Goal: Task Accomplishment & Management: Complete application form

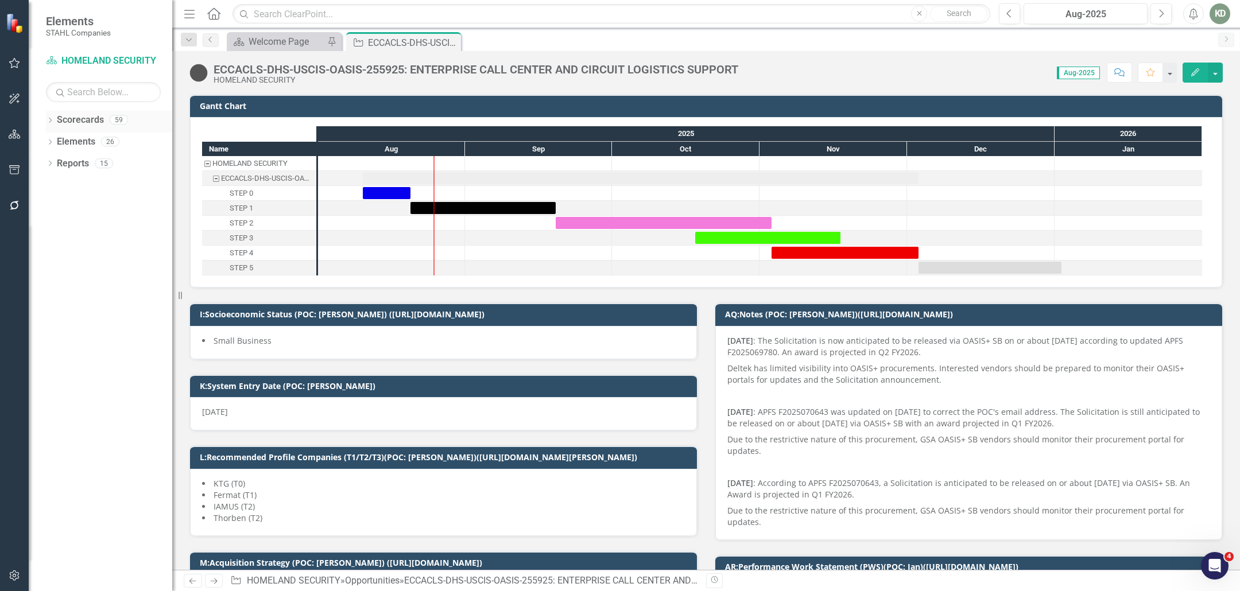
click at [49, 116] on div "Dropdown Scorecards 59" at bounding box center [109, 122] width 126 height 22
click at [53, 122] on icon "Dropdown" at bounding box center [50, 121] width 8 height 6
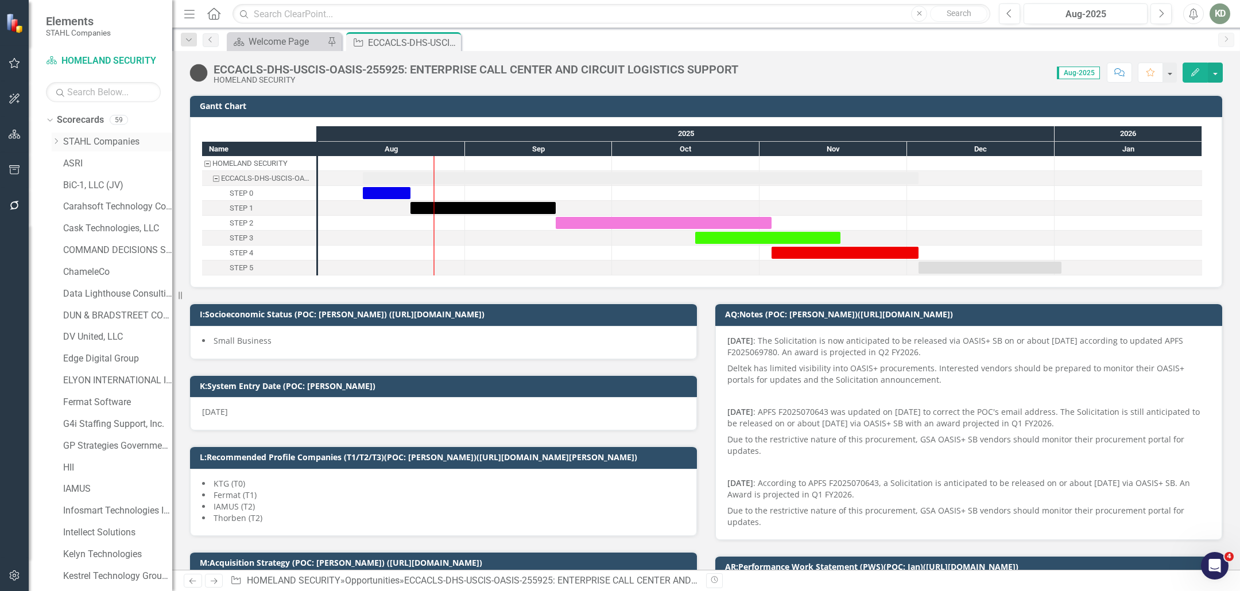
click at [56, 141] on icon "Dropdown" at bounding box center [56, 141] width 9 height 7
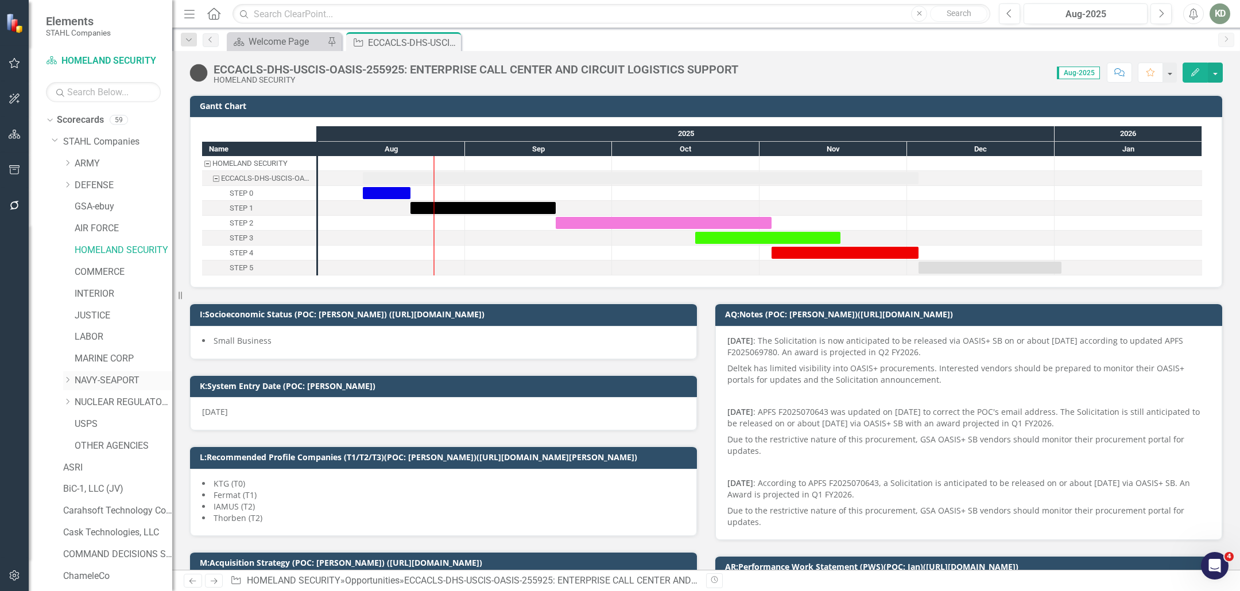
click at [101, 378] on link "NAVY-SEAPORT" at bounding box center [124, 380] width 98 height 13
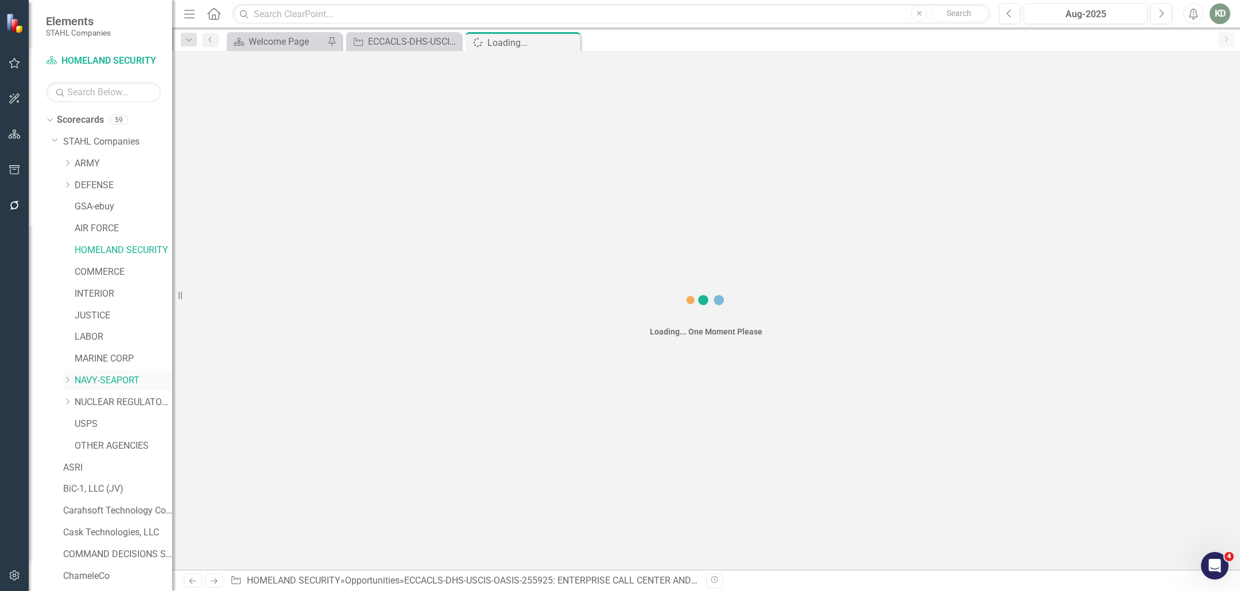
click at [71, 379] on icon "Dropdown" at bounding box center [67, 380] width 9 height 7
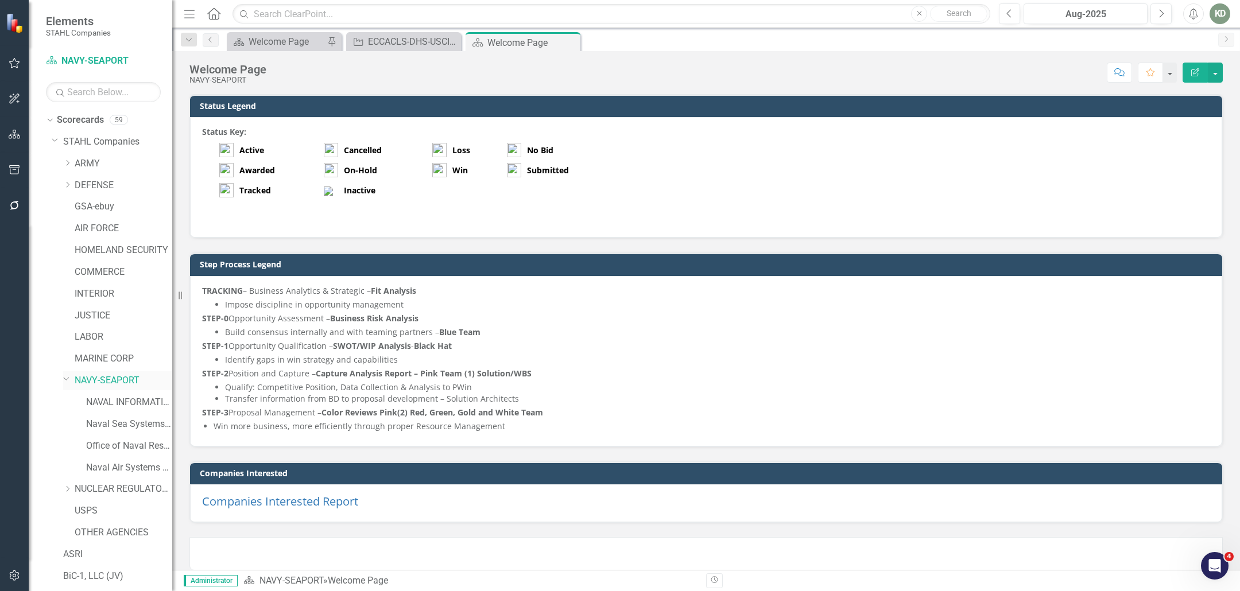
click at [115, 377] on link "NAVY-SEAPORT" at bounding box center [124, 380] width 98 height 13
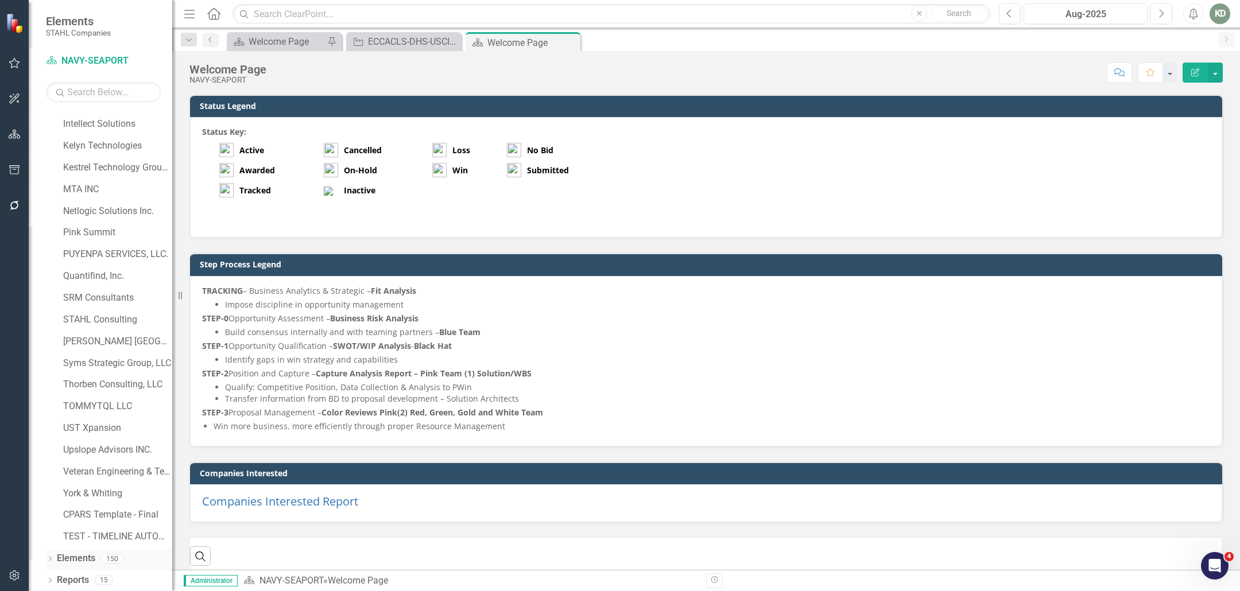
click at [51, 559] on icon "Dropdown" at bounding box center [50, 560] width 8 height 6
click at [68, 511] on icon at bounding box center [68, 514] width 9 height 8
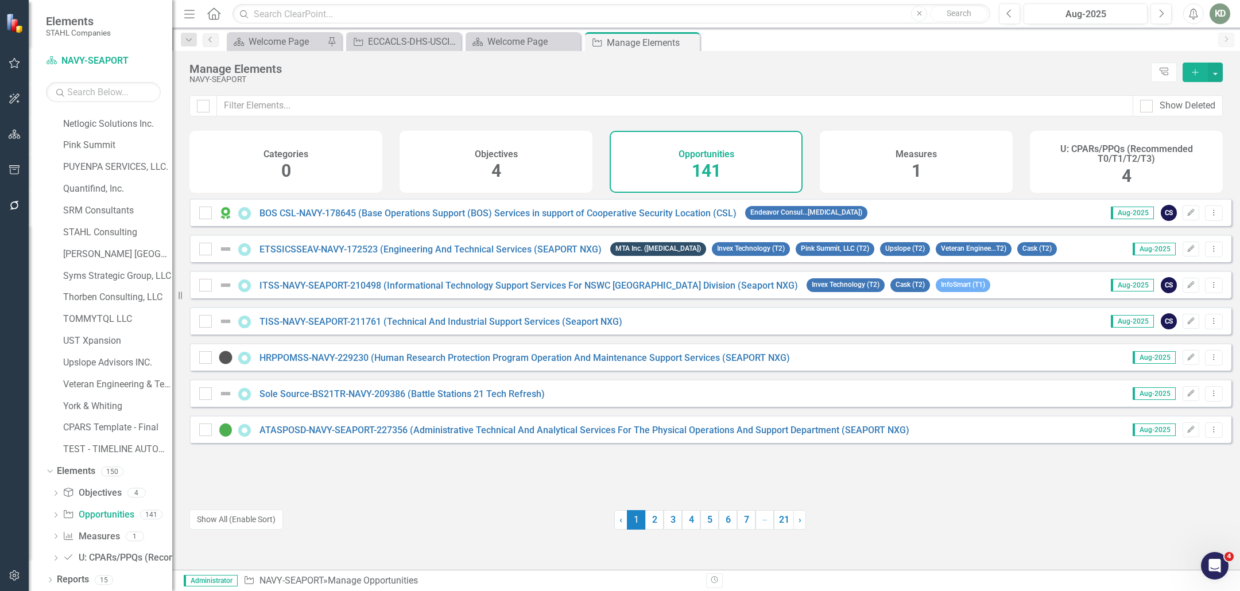
click at [1190, 69] on icon "Add" at bounding box center [1195, 72] width 10 height 8
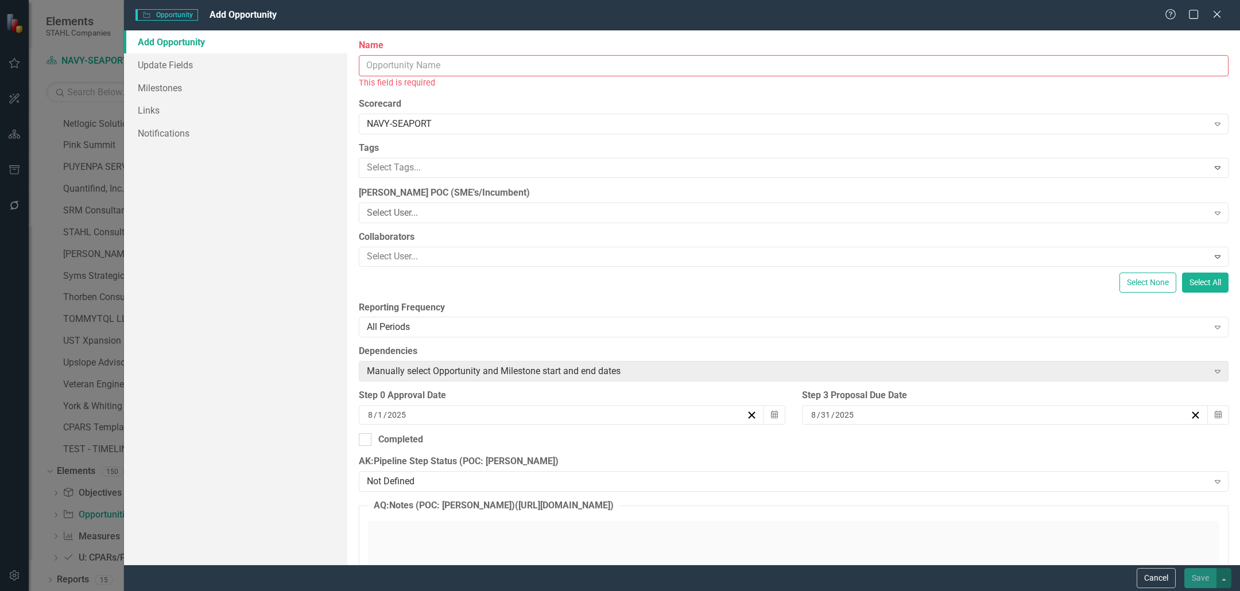
click at [389, 68] on input "Name" at bounding box center [794, 65] width 870 height 21
paste input "TRAINING AND OPERATIONAL READINESS INFORMATION SERVICES TORIS (SEAPORT NXG)"
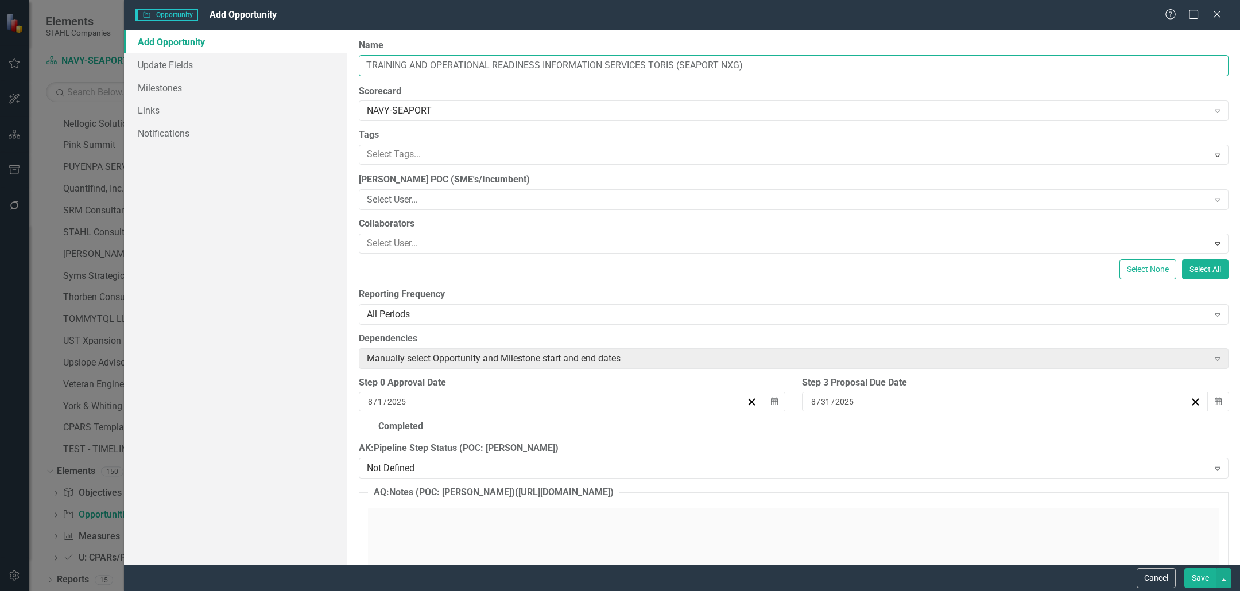
click at [362, 67] on input "TRAINING AND OPERATIONAL READINESS INFORMATION SERVICES TORIS (SEAPORT NXG)" at bounding box center [794, 65] width 870 height 21
paste input "256150"
click at [359, 68] on input "256150: TRAINING AND OPERATIONAL READINESS INFORMATION SERVICES TORIS (SEAPORT …" at bounding box center [794, 65] width 870 height 21
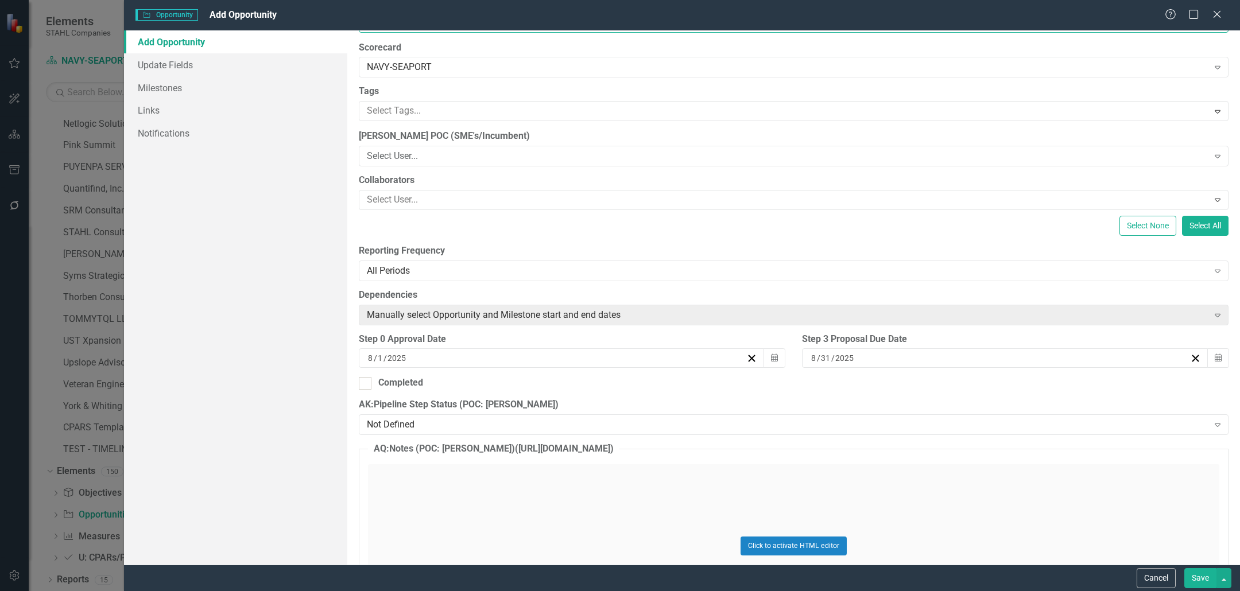
scroll to position [50, 0]
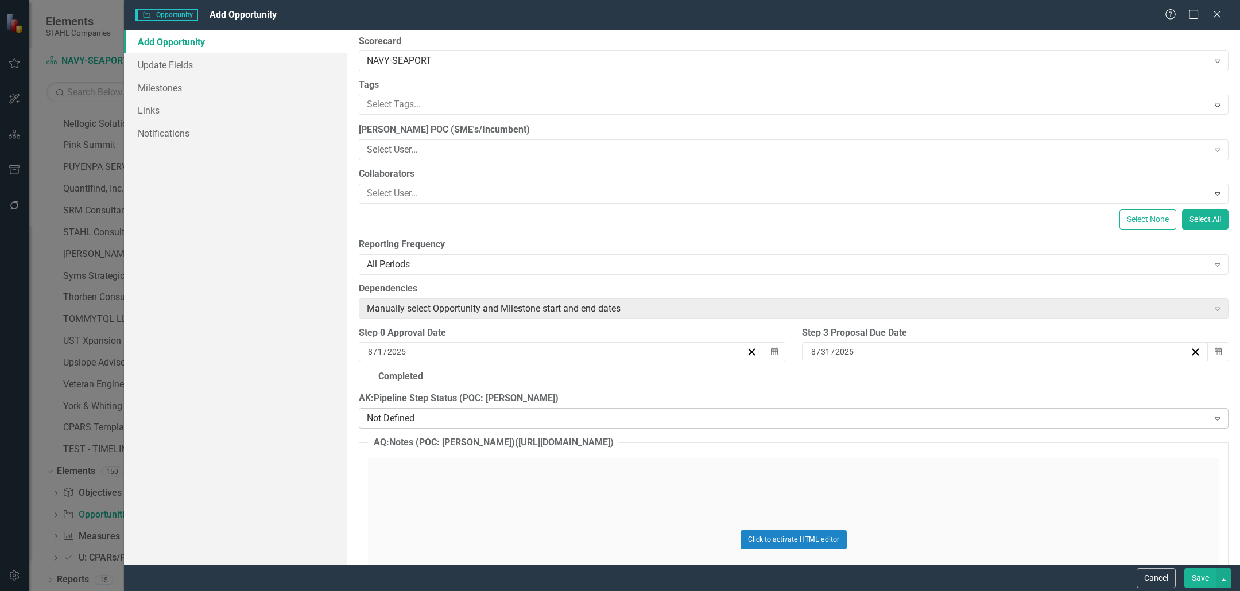
type input "TORIS-NAVSUP-FLSC-256150: TRAINING AND OPERATIONAL READINESS INFORMATION SERVIC…"
click at [444, 416] on div "Not Defined" at bounding box center [787, 418] width 841 height 13
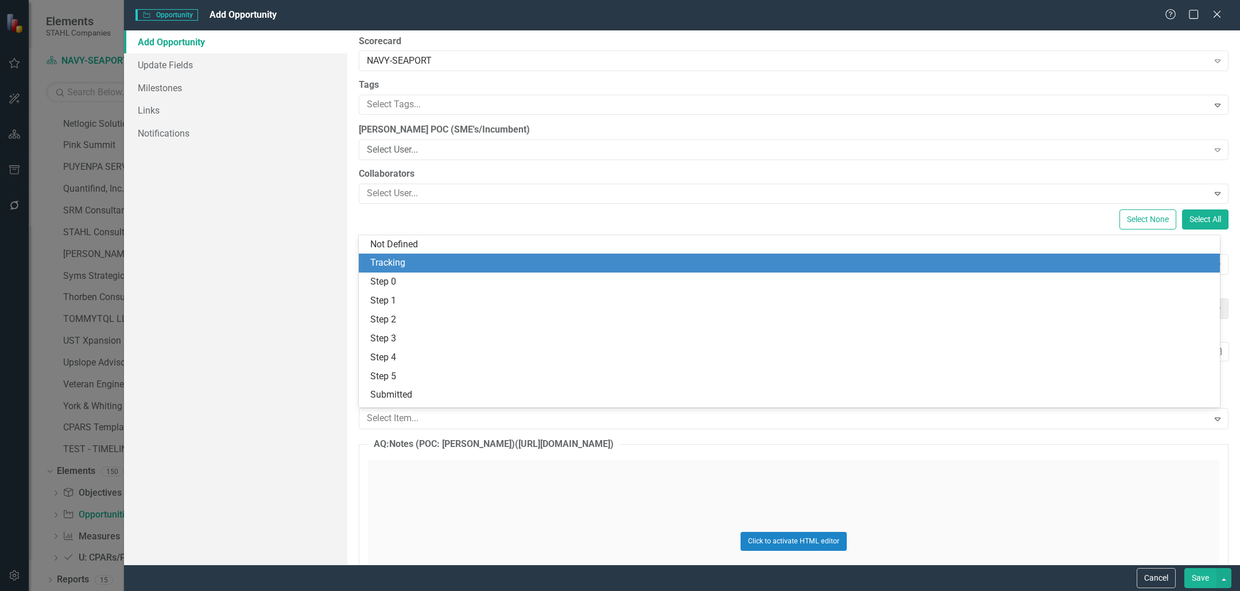
click at [425, 261] on div "Tracking" at bounding box center [791, 263] width 843 height 13
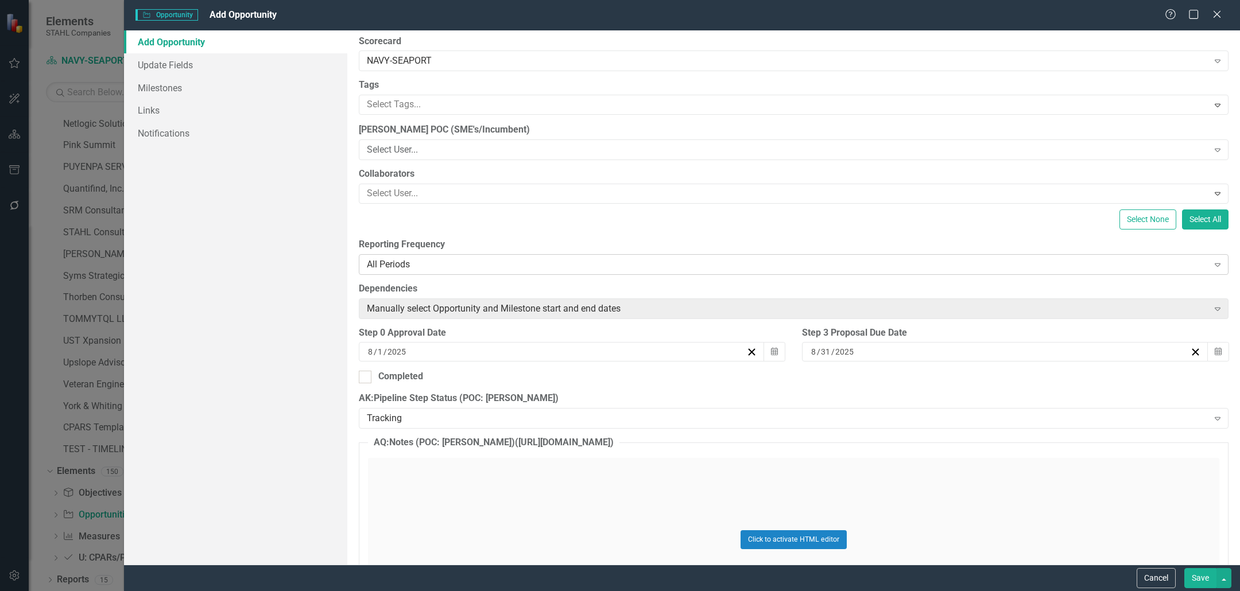
scroll to position [0, 0]
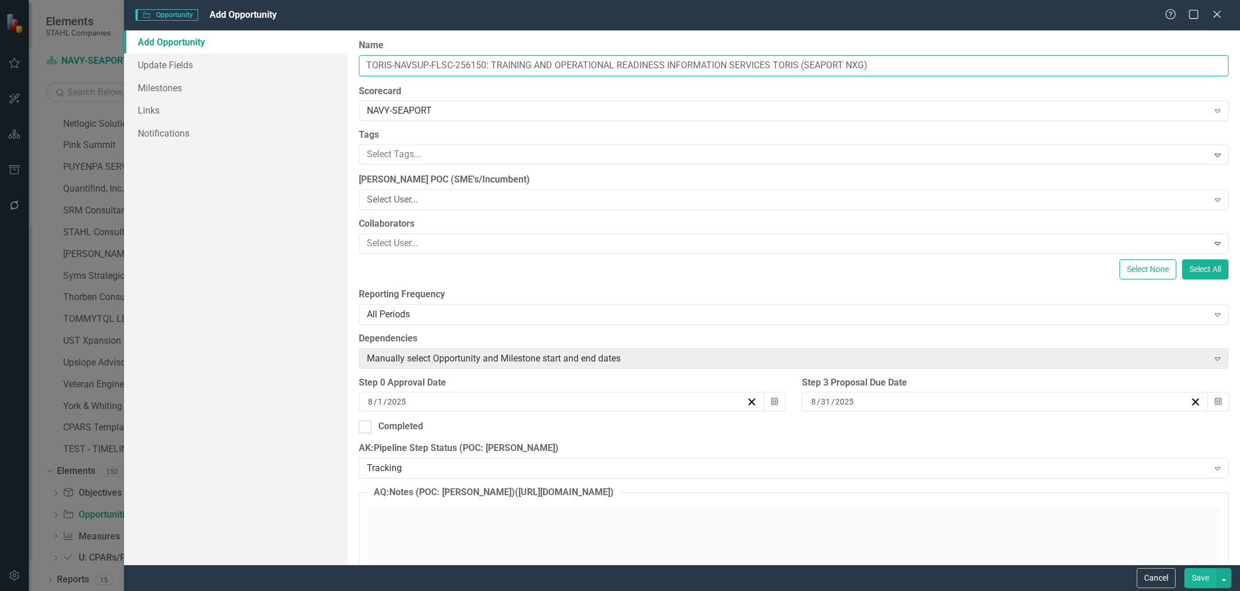
click at [470, 66] on input "TORIS-NAVSUP-FLSC-256150: TRAINING AND OPERATIONAL READINESS INFORMATION SERVIC…" at bounding box center [794, 65] width 870 height 21
drag, startPoint x: 1206, startPoint y: 587, endPoint x: 1085, endPoint y: 527, distance: 135.0
click at [1206, 587] on button "Save" at bounding box center [1200, 578] width 32 height 20
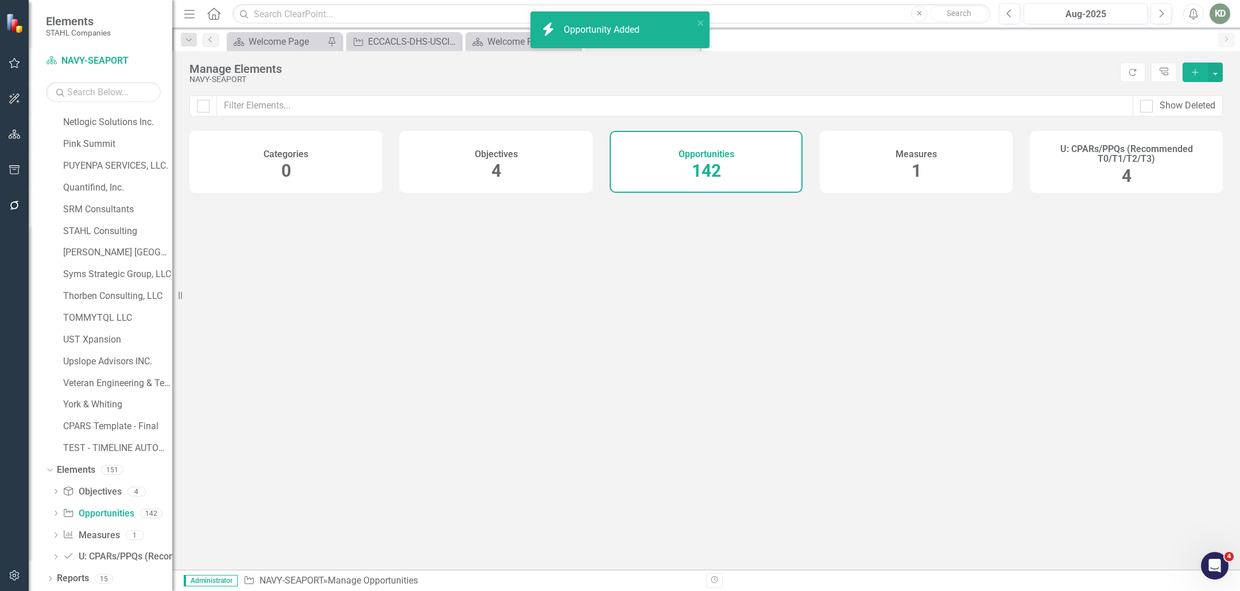
scroll to position [496, 0]
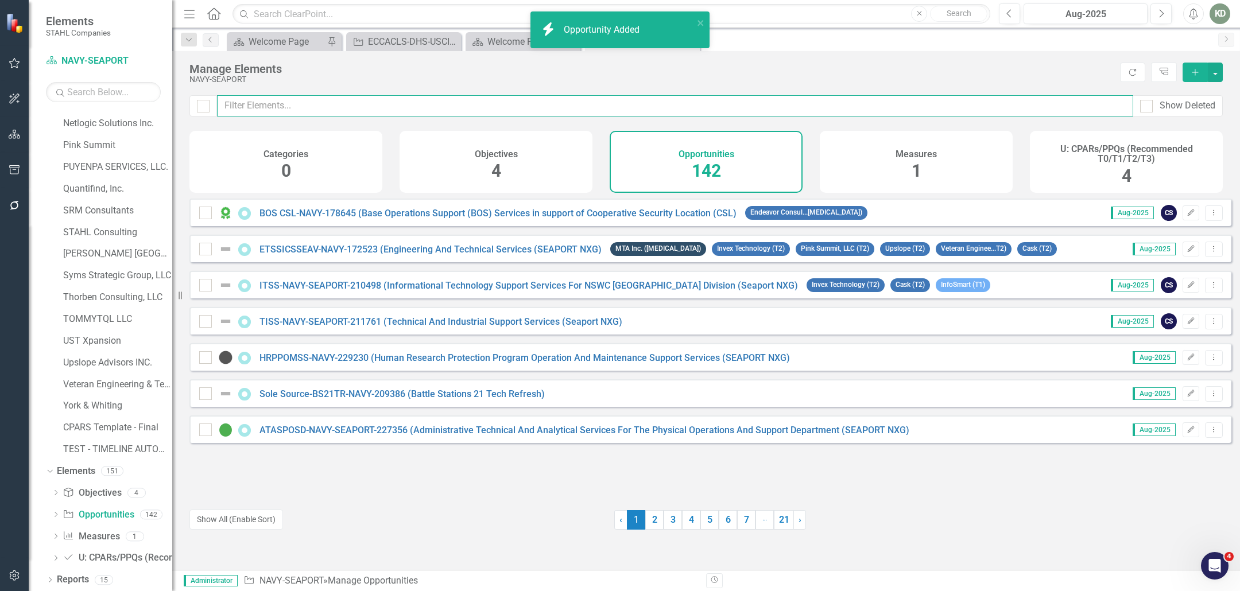
click at [398, 110] on input "text" at bounding box center [675, 105] width 916 height 21
paste input "256150"
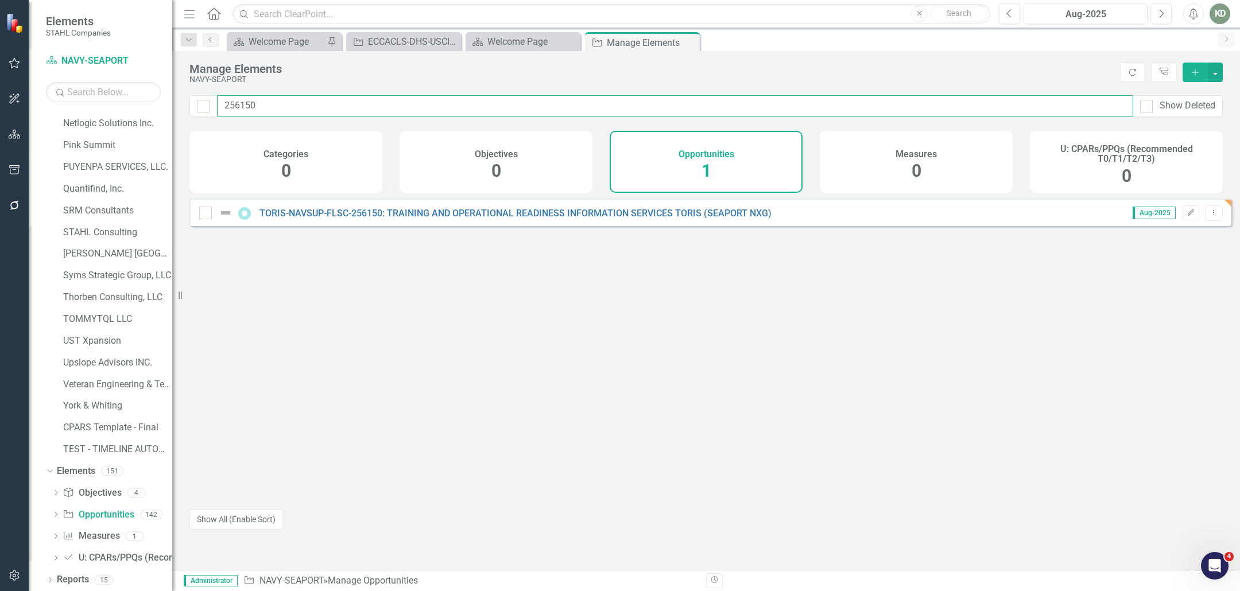
type input "256150"
click at [413, 220] on div "TORIS-NAVSUP-FLSC-256150: TRAINING AND OPERATIONAL READINESS INFORMATION SERVIC…" at bounding box center [486, 213] width 575 height 14
click at [414, 220] on div "TORIS-NAVSUP-FLSC-256150: TRAINING AND OPERATIONAL READINESS INFORMATION SERVIC…" at bounding box center [486, 213] width 575 height 14
click at [417, 219] on link "TORIS-NAVSUP-FLSC-256150: TRAINING AND OPERATIONAL READINESS INFORMATION SERVIC…" at bounding box center [515, 213] width 512 height 11
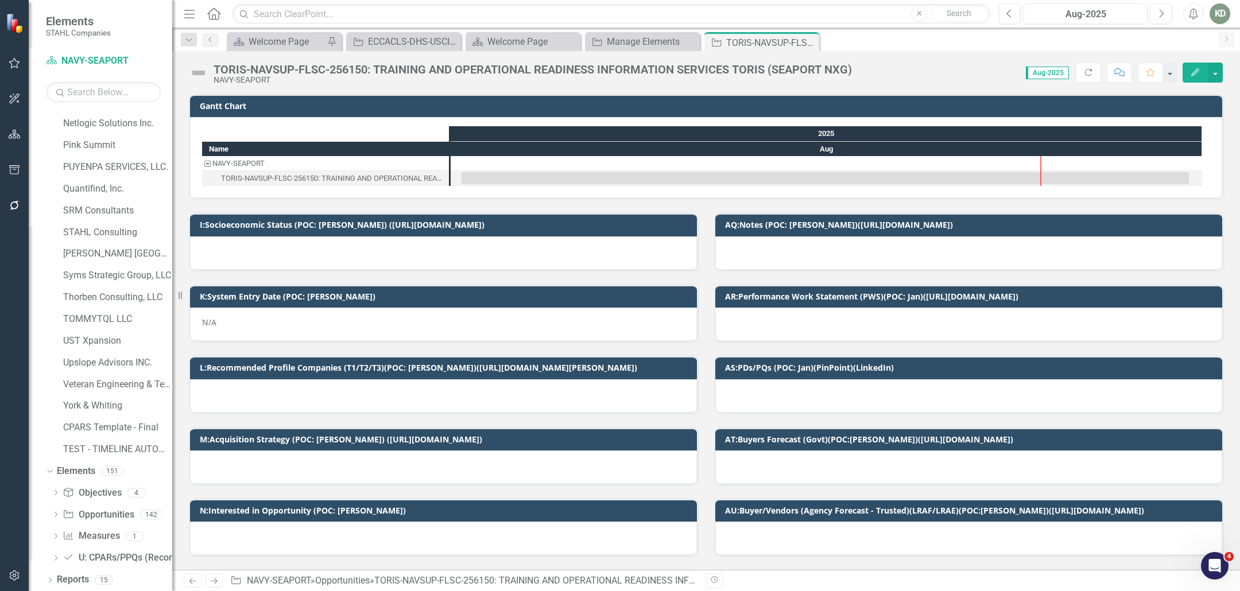
click at [203, 73] on img at bounding box center [198, 73] width 18 height 18
click at [203, 72] on img at bounding box center [198, 73] width 18 height 18
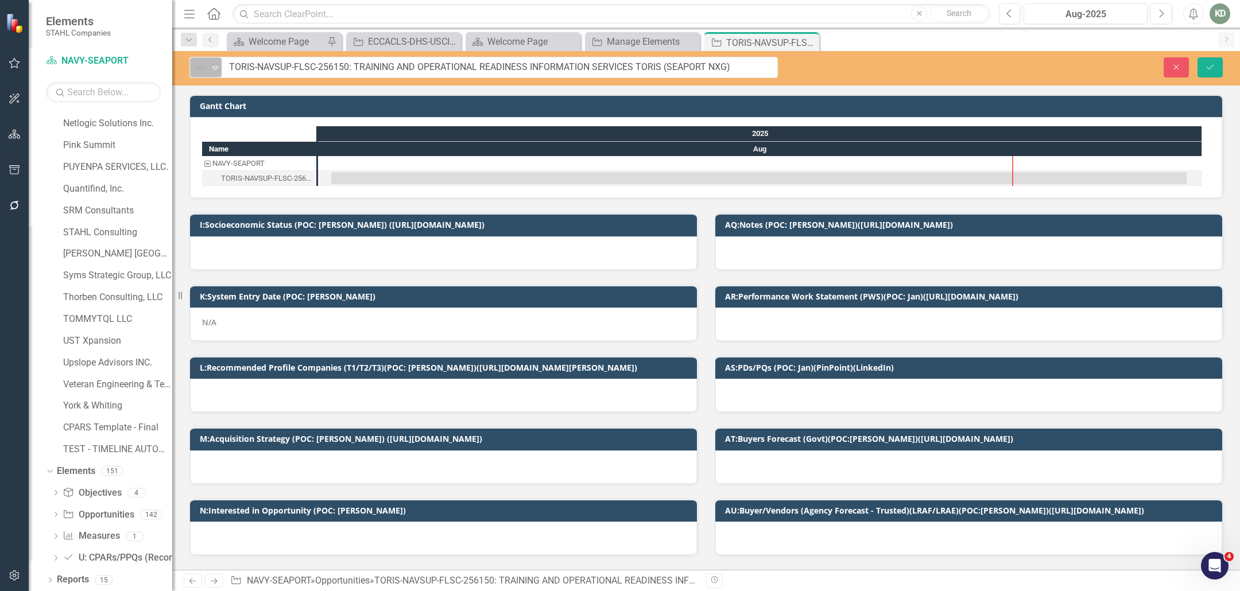
click at [203, 72] on img at bounding box center [200, 68] width 14 height 14
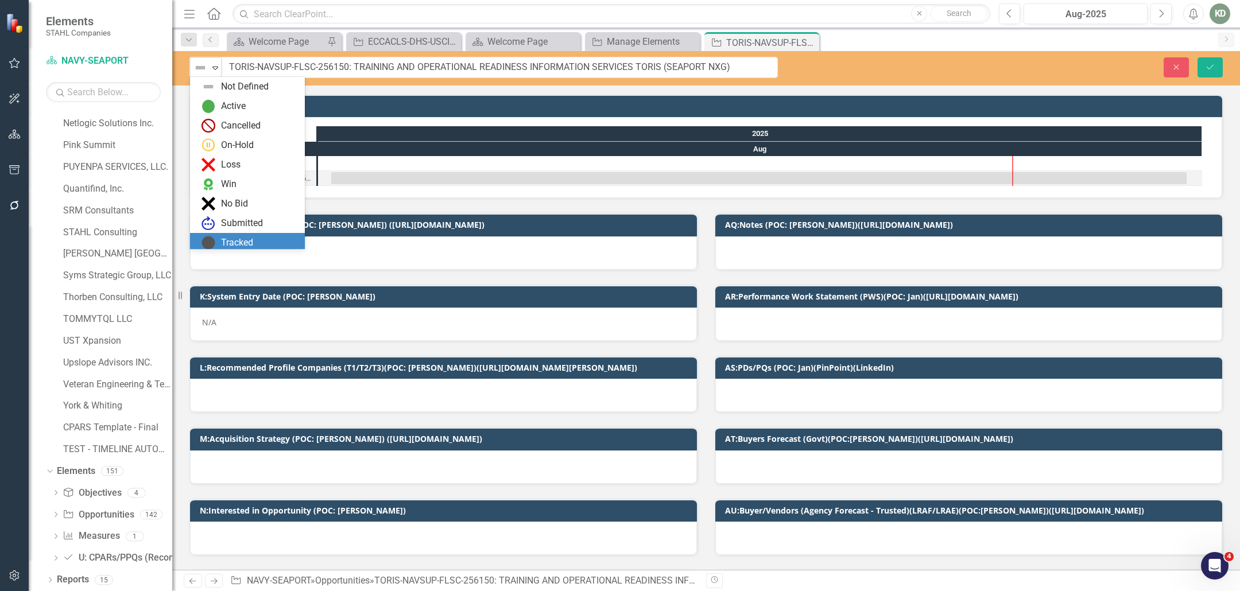
click at [250, 242] on div "Tracked" at bounding box center [237, 242] width 32 height 13
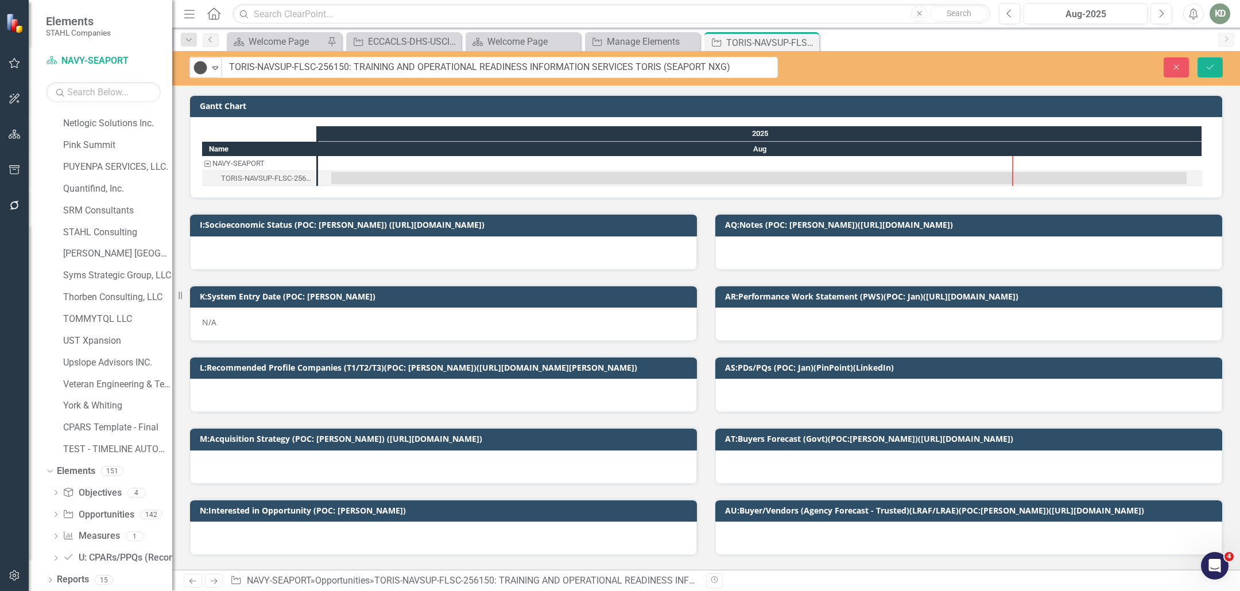
click at [433, 317] on div "N/A" at bounding box center [443, 324] width 507 height 33
click at [433, 316] on div "N/A" at bounding box center [443, 324] width 507 height 33
click at [240, 328] on div "N/A" at bounding box center [443, 324] width 507 height 33
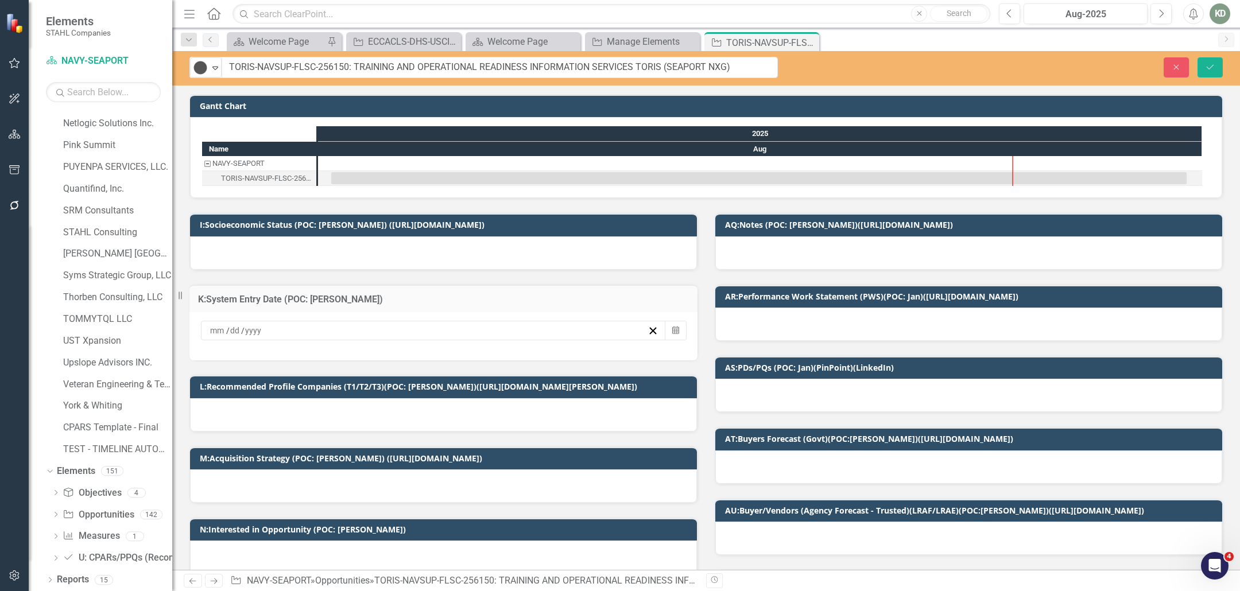
click at [250, 325] on input at bounding box center [254, 330] width 18 height 11
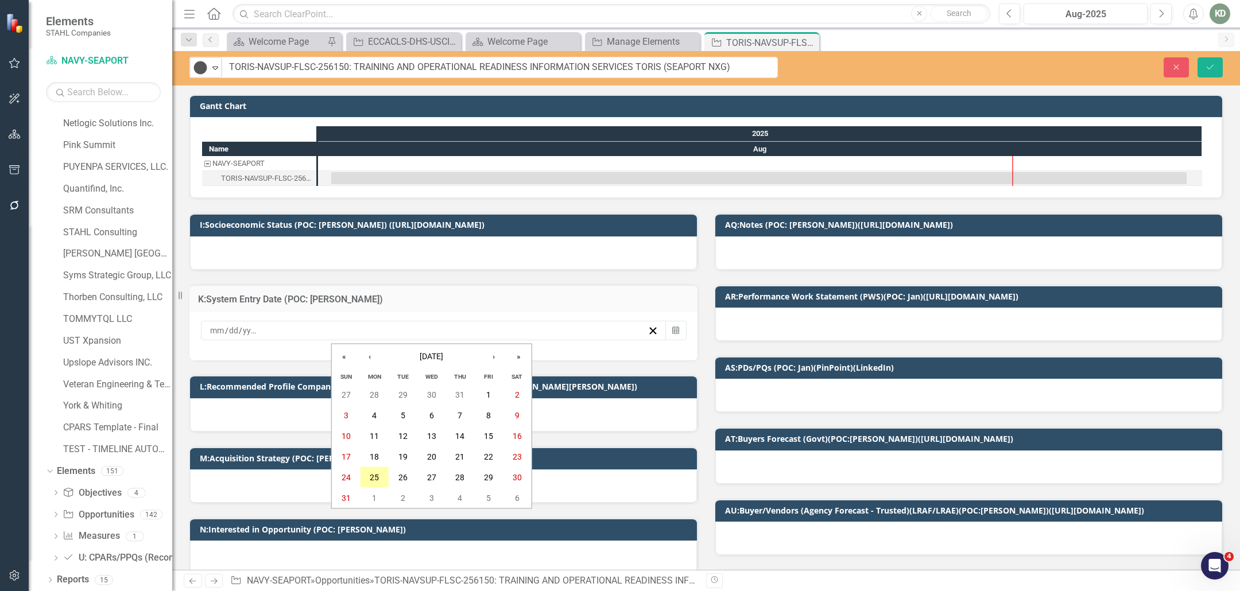
click at [380, 474] on button "25" at bounding box center [374, 477] width 29 height 21
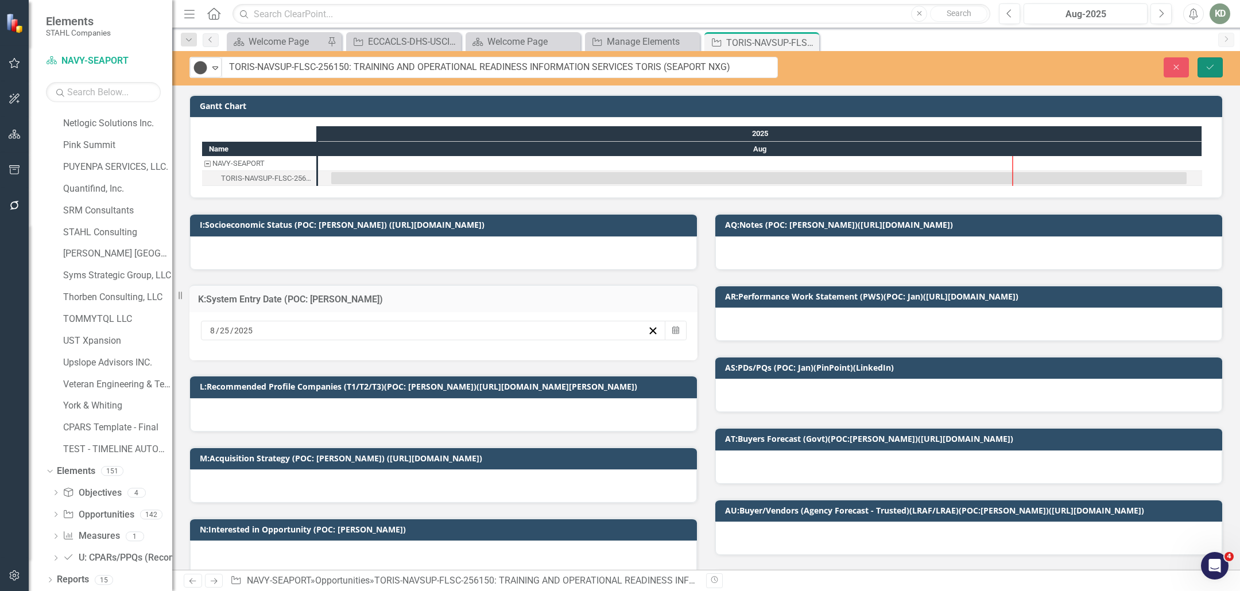
click at [1213, 58] on button "Save" at bounding box center [1209, 67] width 25 height 20
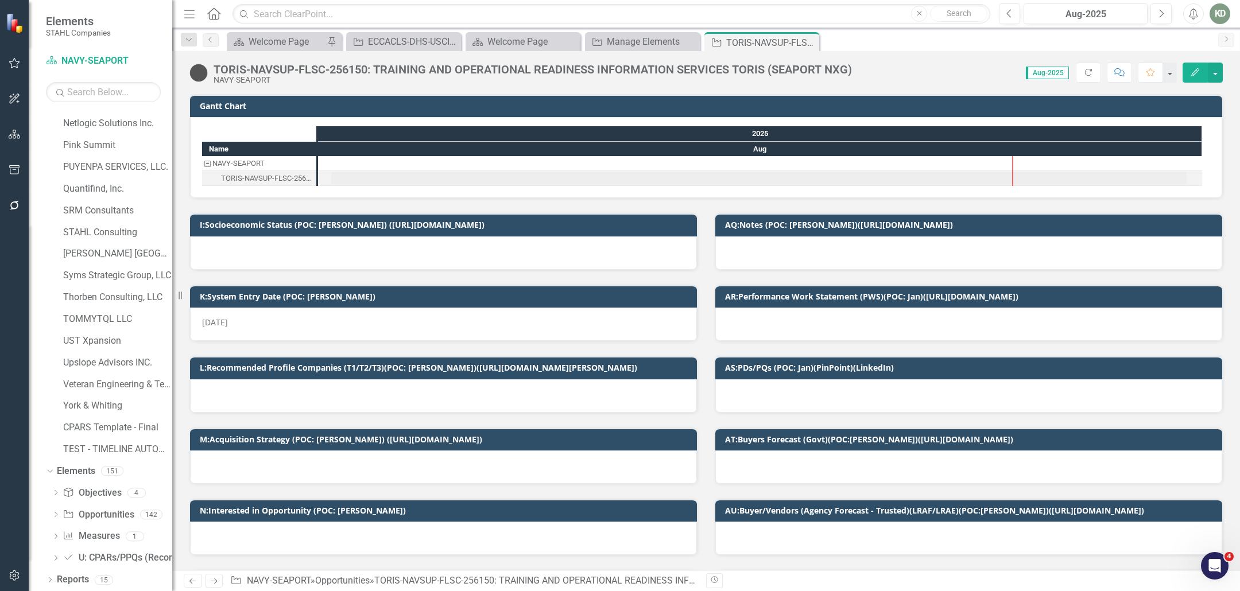
click at [482, 254] on div at bounding box center [443, 252] width 507 height 33
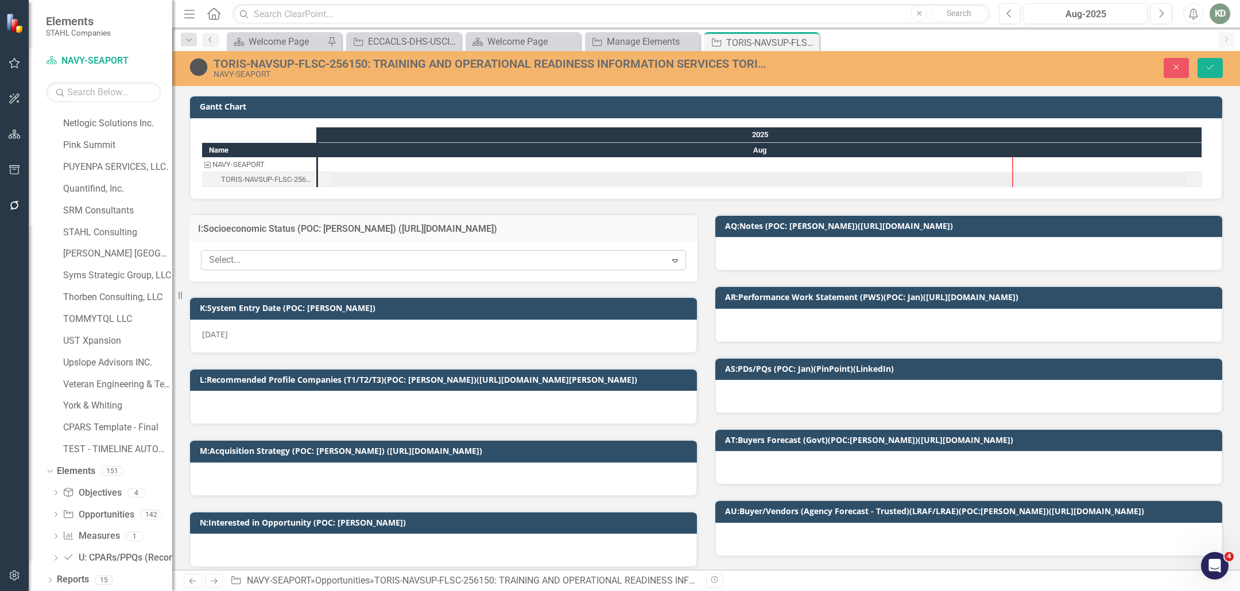
click at [447, 265] on div at bounding box center [434, 260] width 461 height 15
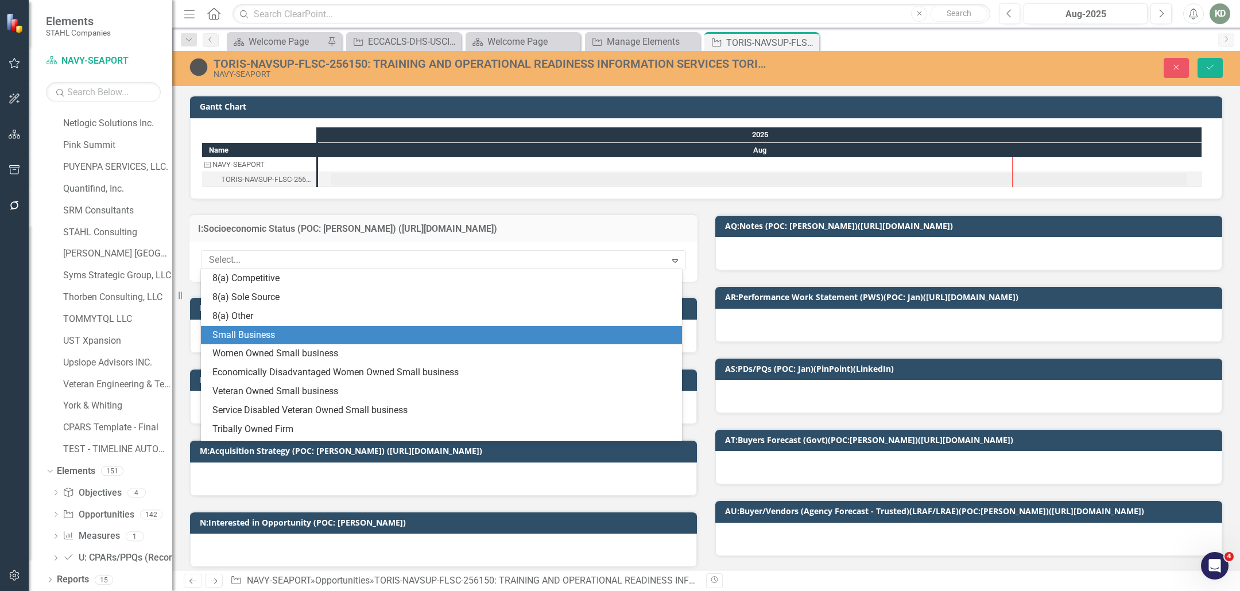
click at [304, 334] on div "Small Business" at bounding box center [443, 335] width 463 height 13
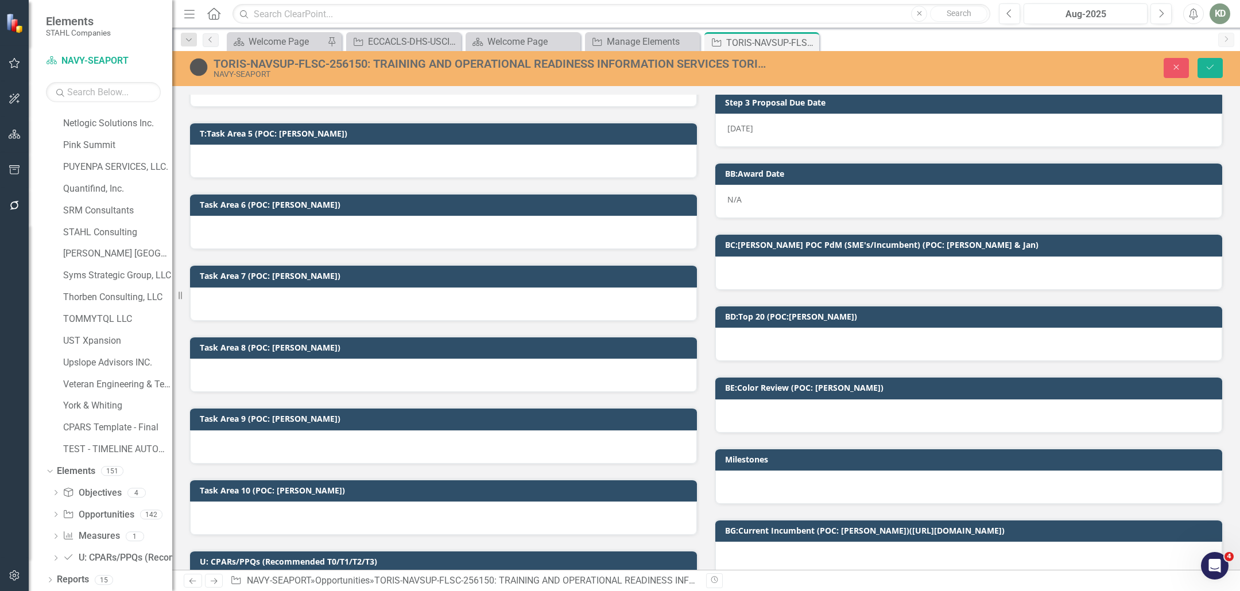
scroll to position [856, 0]
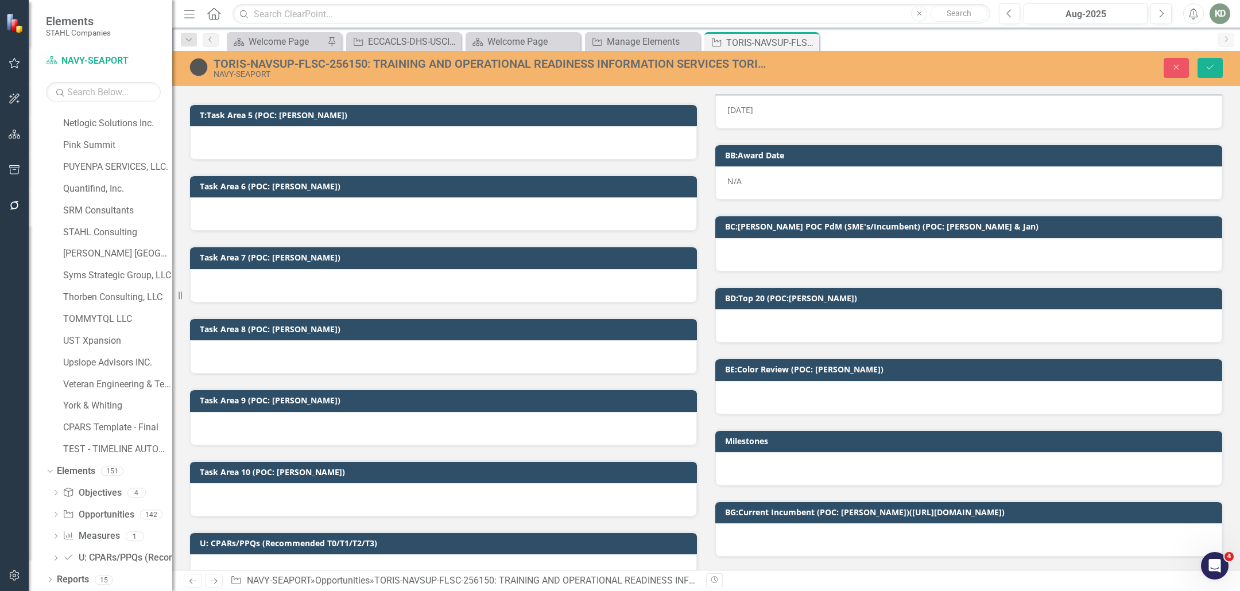
click at [835, 309] on div at bounding box center [968, 325] width 507 height 33
click at [839, 320] on div at bounding box center [968, 325] width 507 height 33
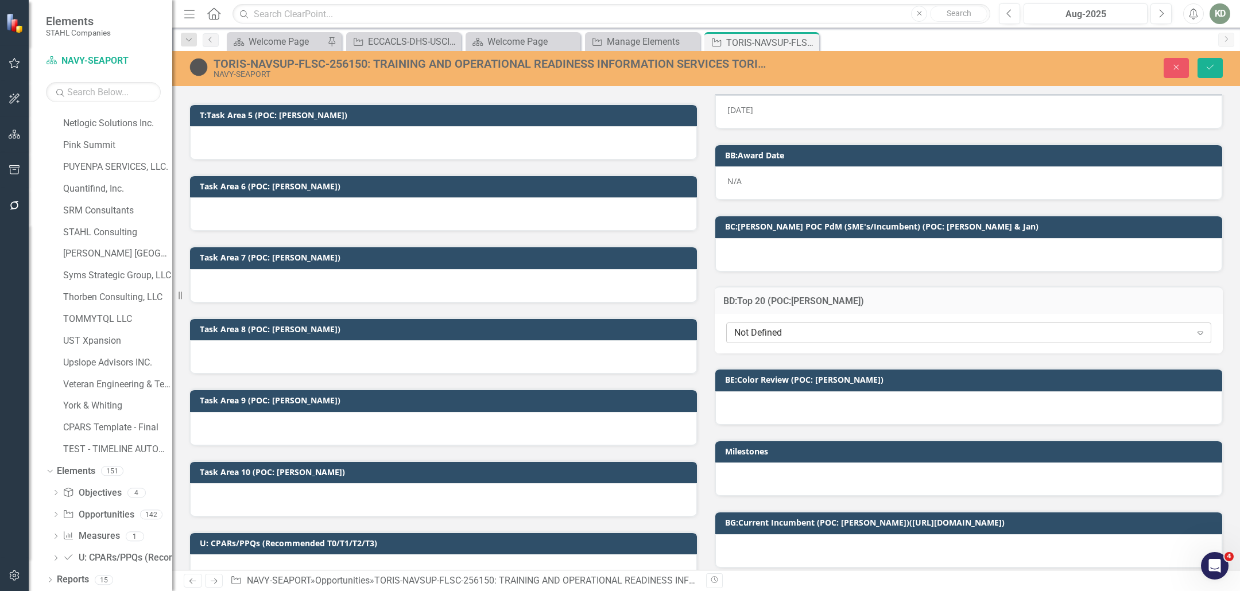
click at [828, 327] on div "Not Defined" at bounding box center [962, 333] width 457 height 13
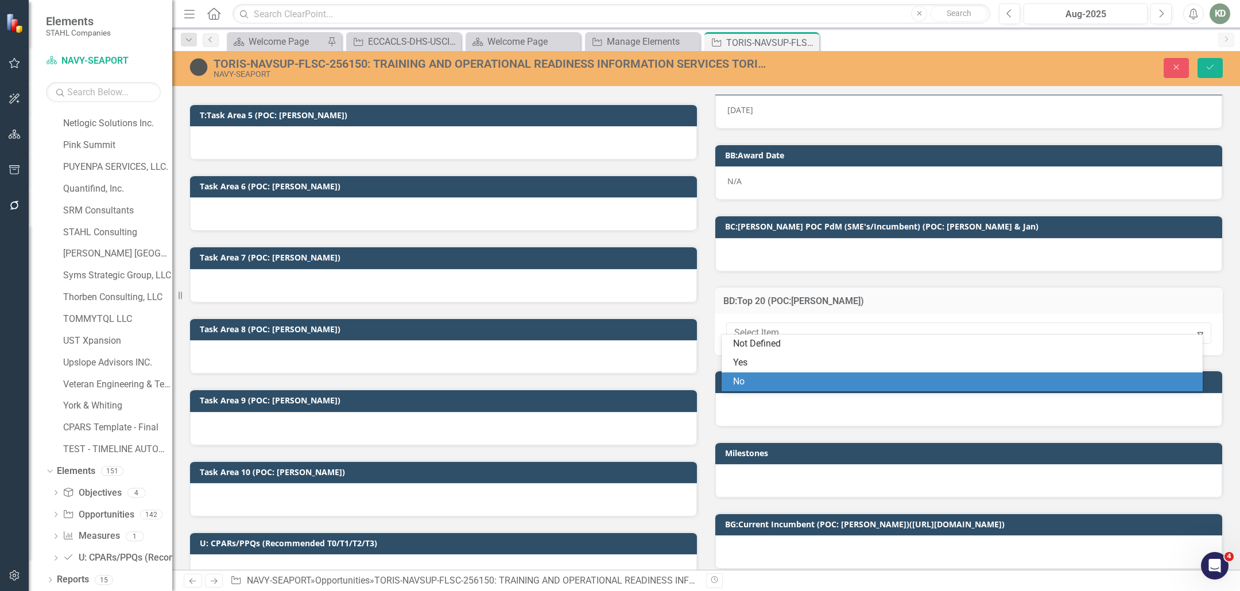
click at [793, 378] on div "No" at bounding box center [964, 381] width 463 height 13
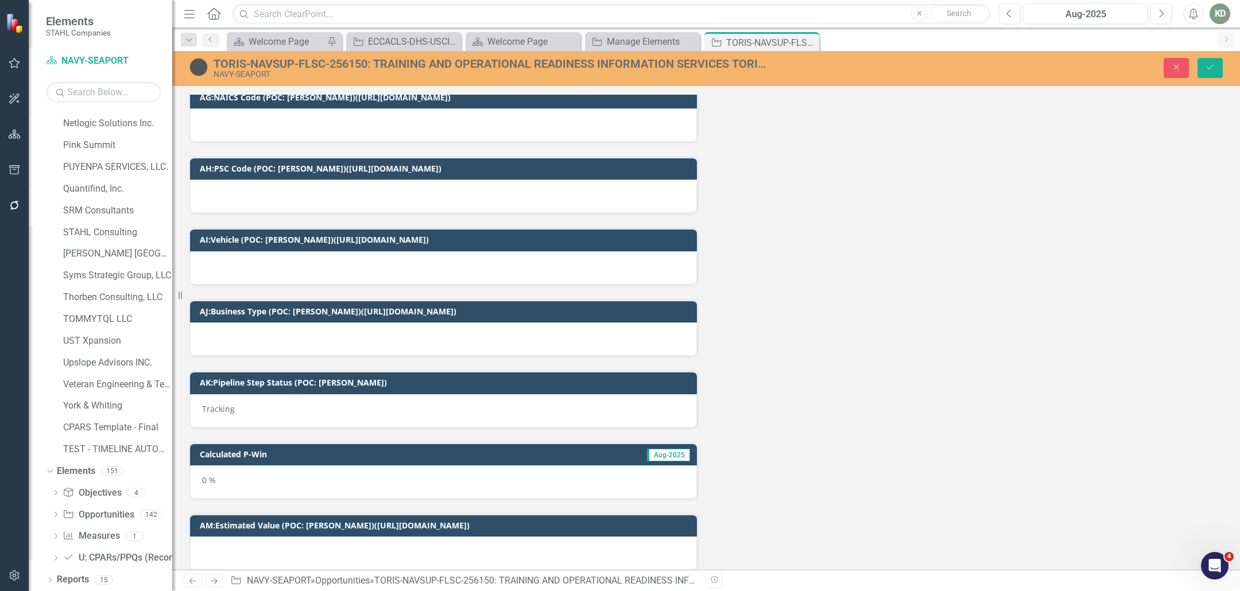
scroll to position [2156, 0]
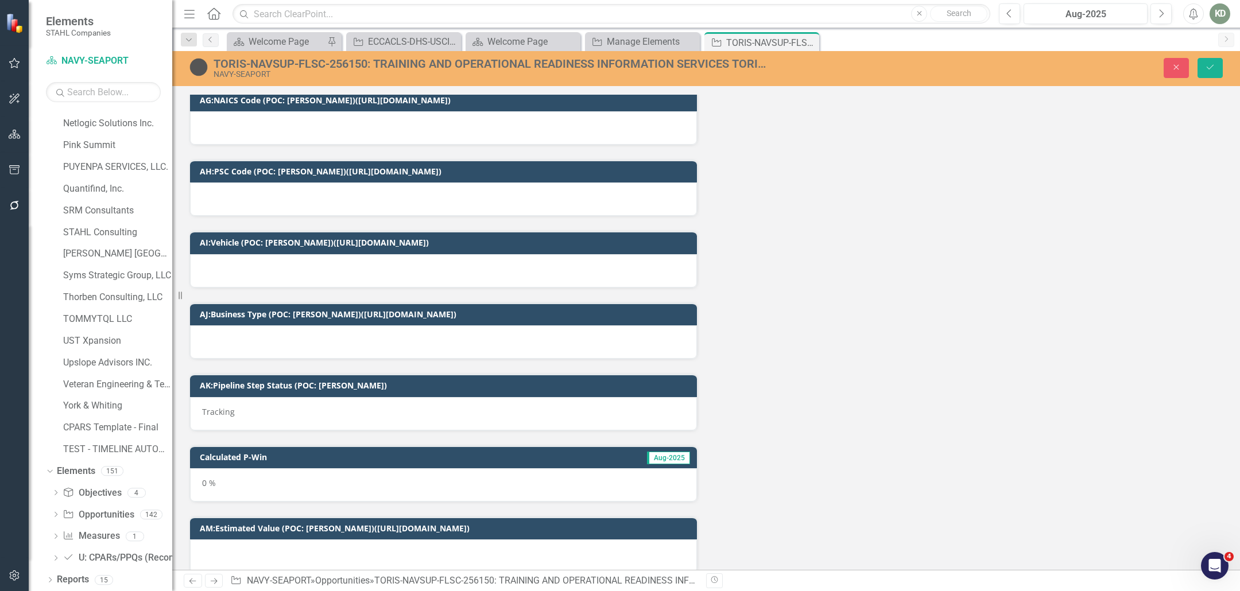
click at [368, 267] on div at bounding box center [443, 270] width 507 height 33
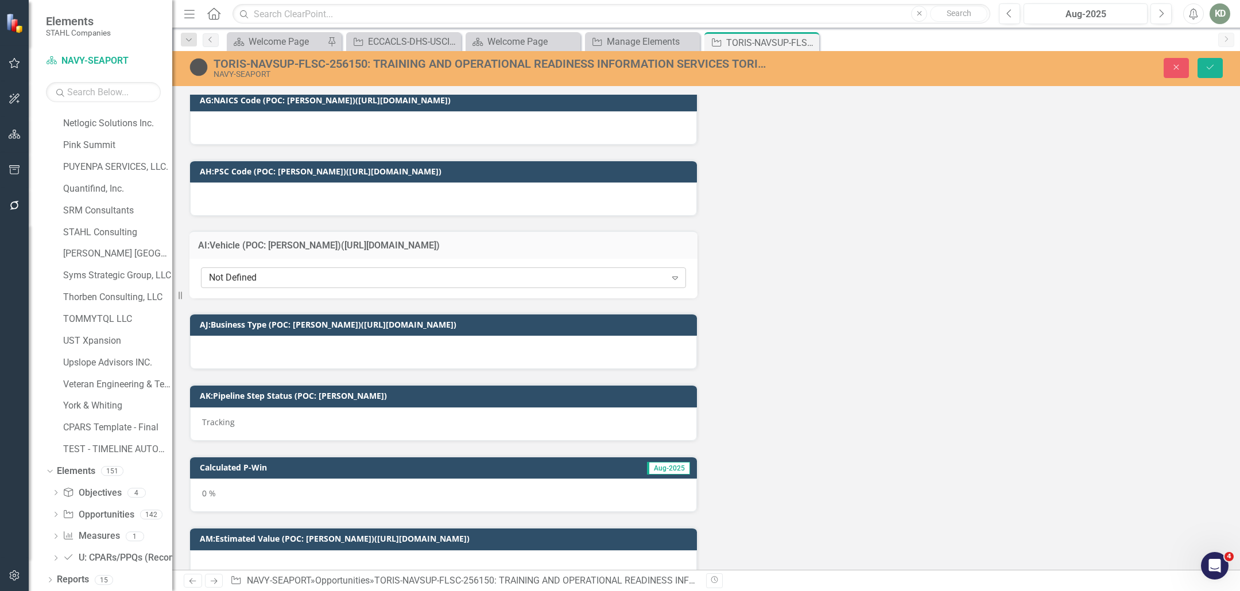
click at [373, 271] on div "Not Defined" at bounding box center [437, 277] width 457 height 13
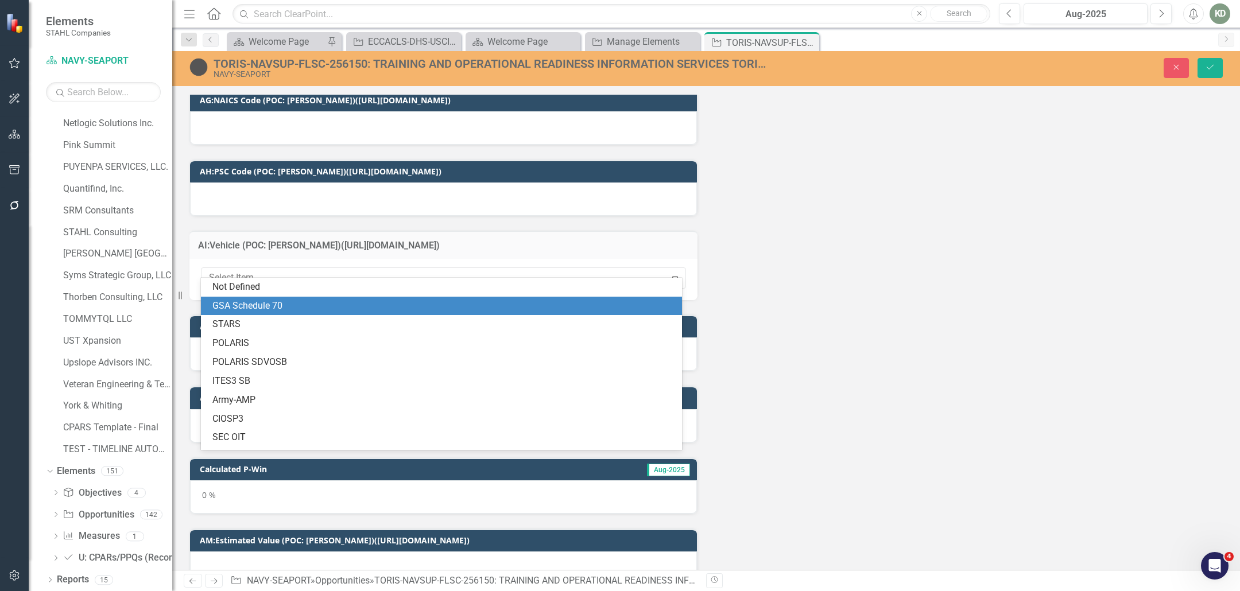
click at [346, 306] on div "GSA Schedule 70" at bounding box center [443, 306] width 463 height 13
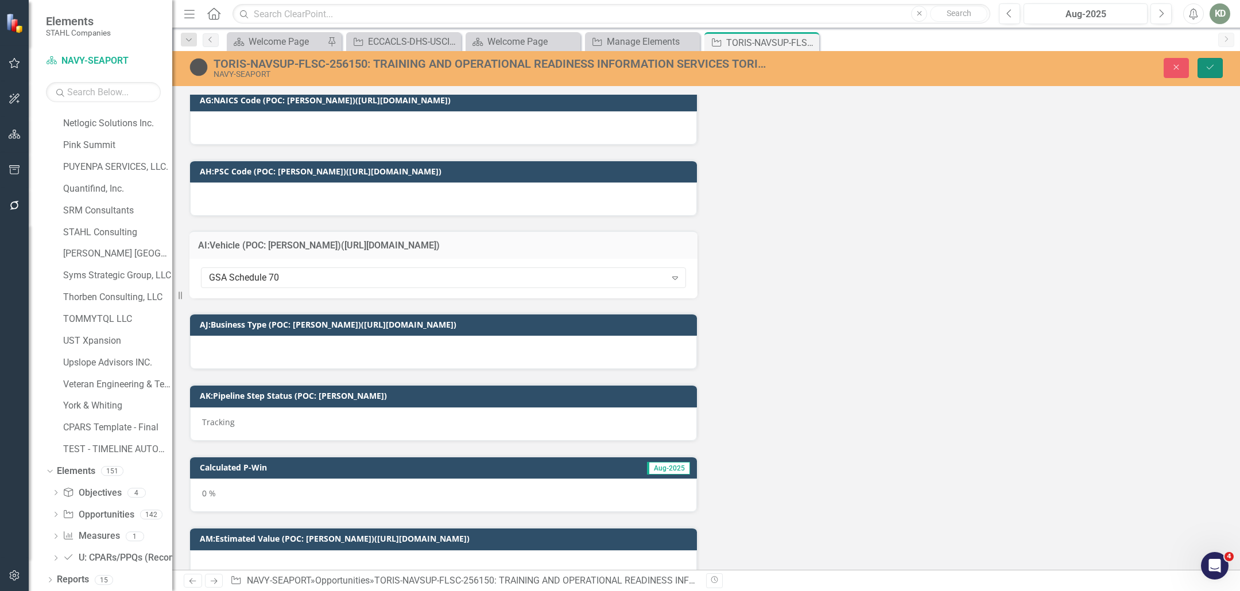
click at [1221, 68] on button "Save" at bounding box center [1209, 68] width 25 height 20
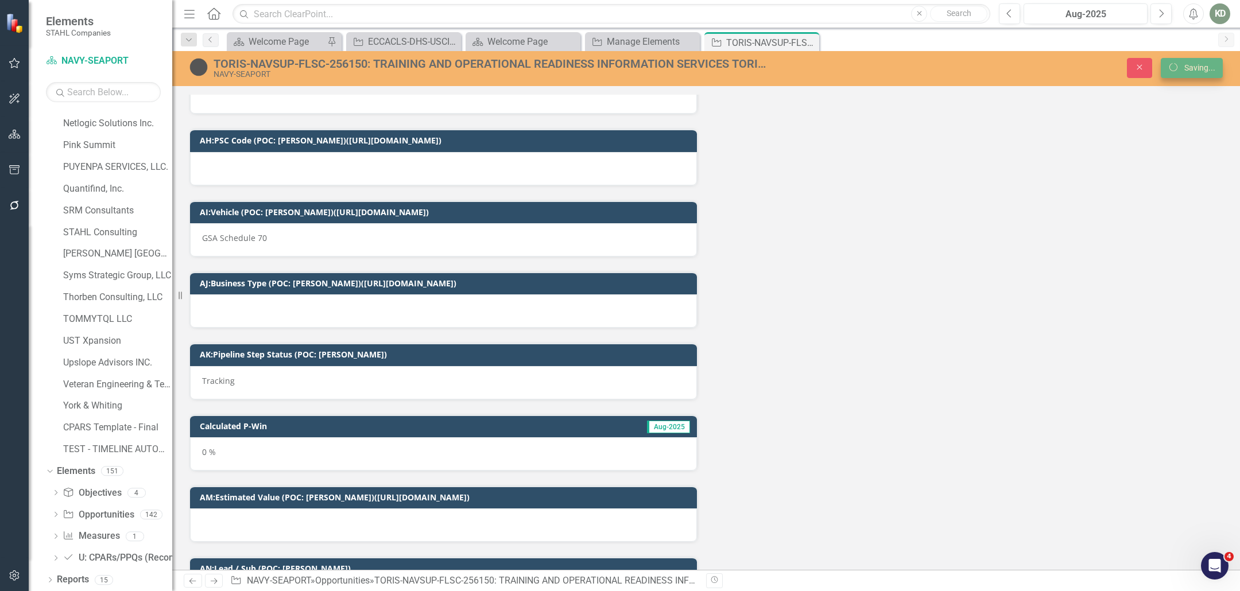
scroll to position [2125, 0]
